Goal: Information Seeking & Learning: Check status

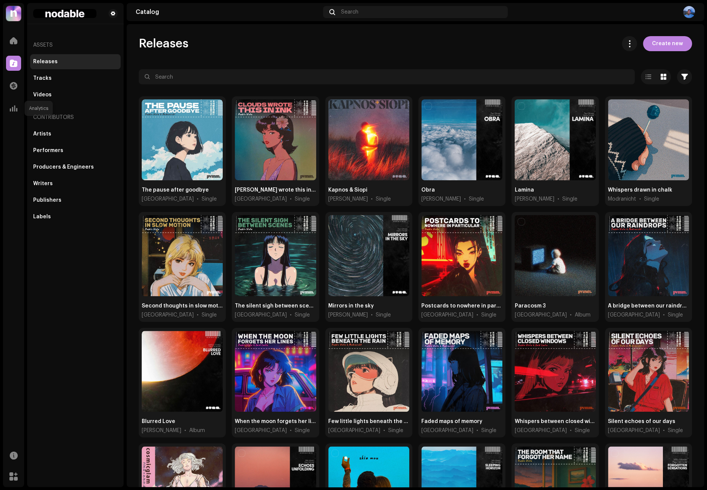
click at [14, 113] on div at bounding box center [13, 108] width 15 height 15
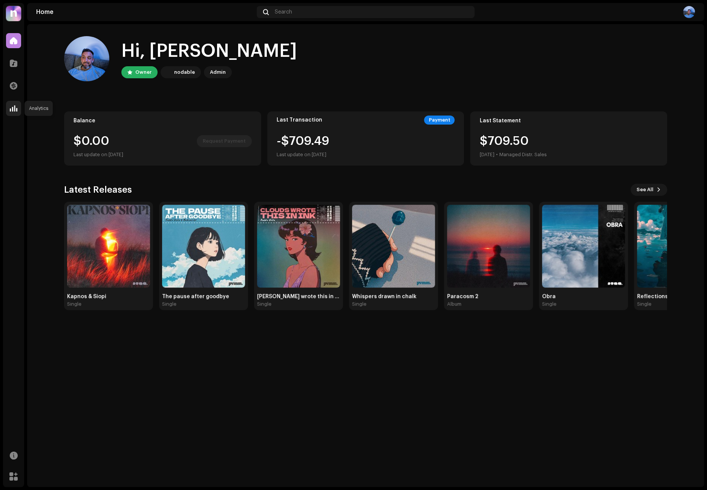
click at [17, 107] on span at bounding box center [14, 108] width 8 height 6
